Goal: Check status: Check status

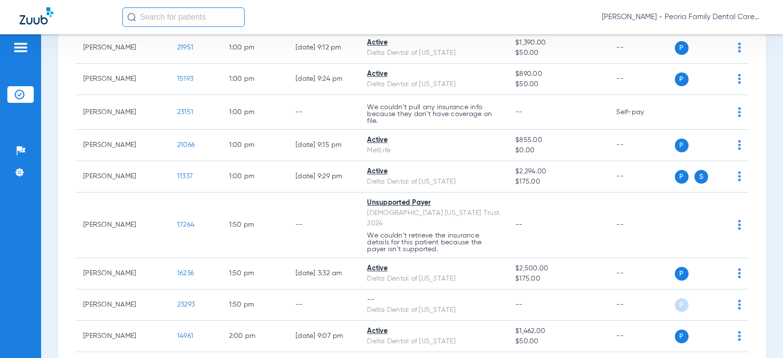
scroll to position [1028, 0]
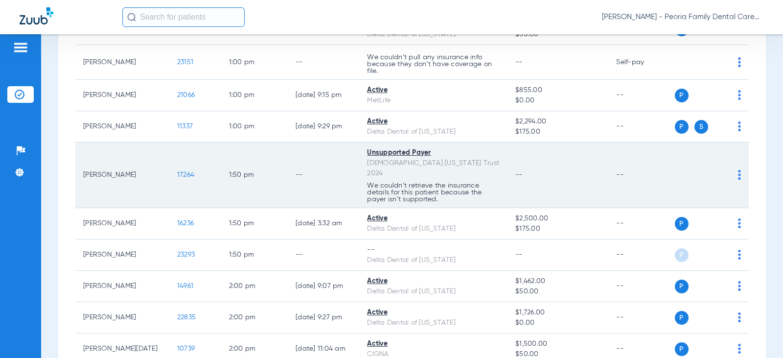
click at [177, 171] on span "17264" at bounding box center [185, 174] width 17 height 7
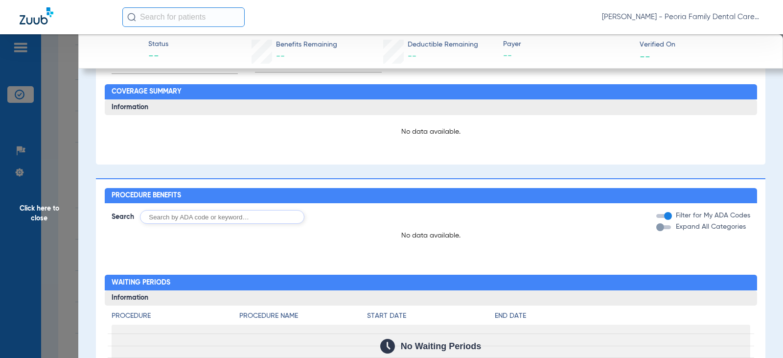
scroll to position [392, 0]
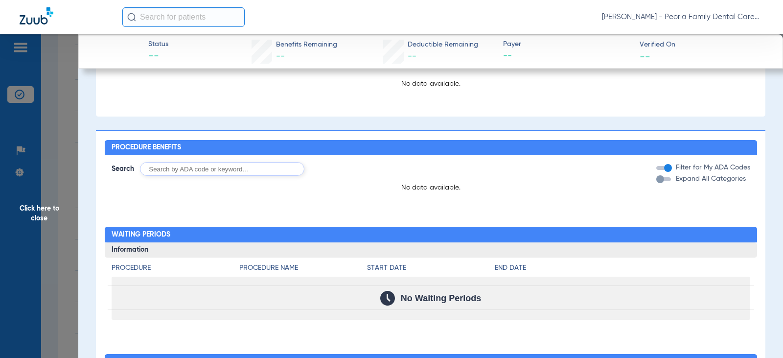
click at [234, 174] on input "text" at bounding box center [222, 169] width 164 height 14
type input "d1351"
click at [339, 170] on button "Search" at bounding box center [341, 169] width 39 height 14
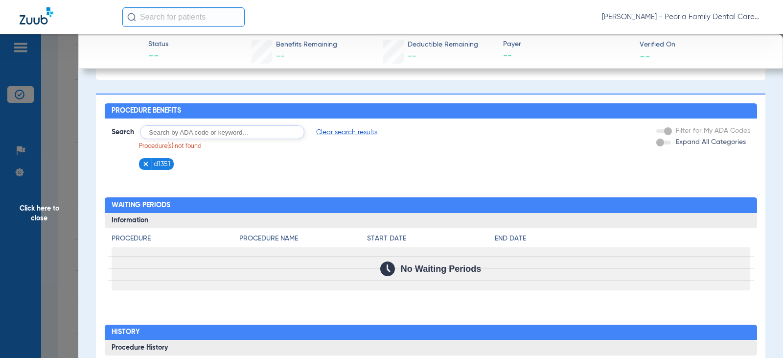
scroll to position [425, 0]
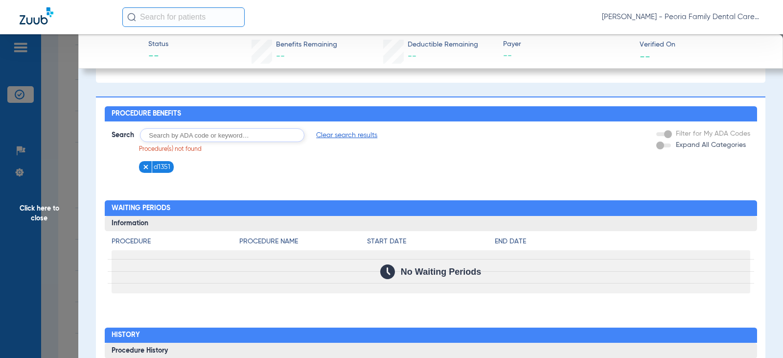
click at [146, 170] on img at bounding box center [145, 167] width 7 height 7
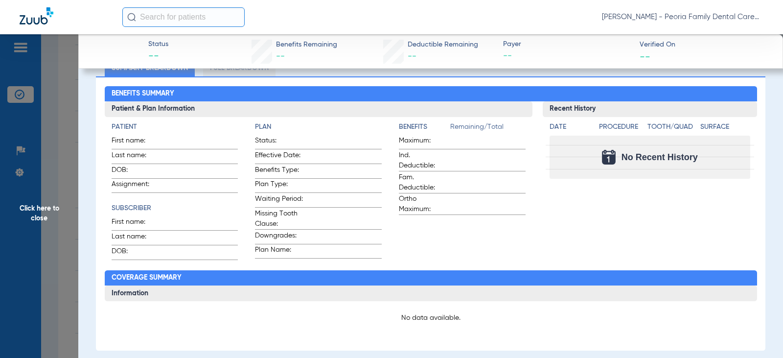
scroll to position [132, 0]
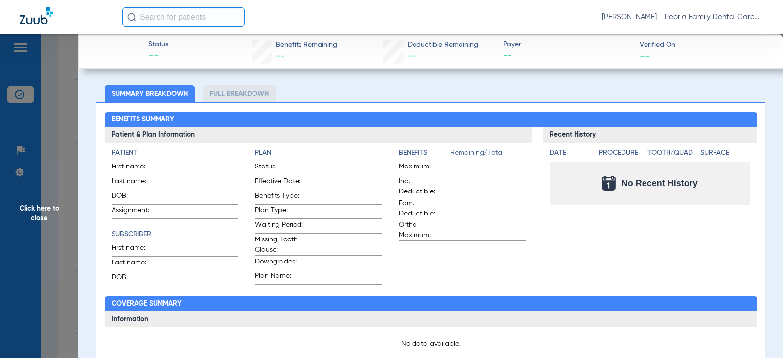
click at [233, 95] on li "Full Breakdown" at bounding box center [239, 93] width 72 height 17
click at [149, 85] on li "Summary Breakdown" at bounding box center [150, 93] width 90 height 17
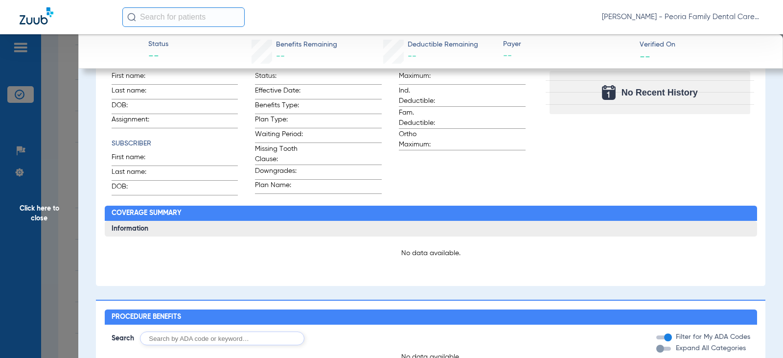
scroll to position [0, 0]
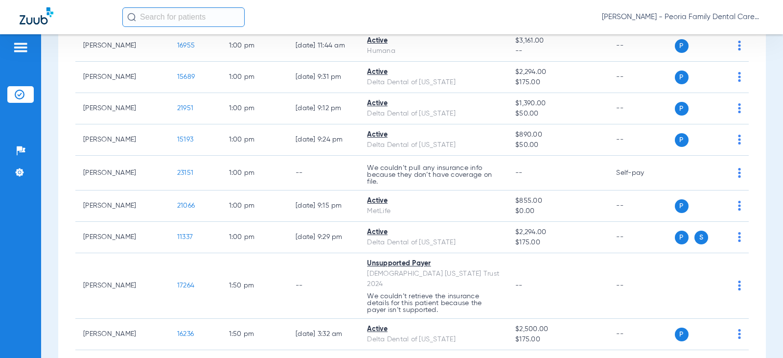
scroll to position [979, 0]
